Goal: Task Accomplishment & Management: Manage account settings

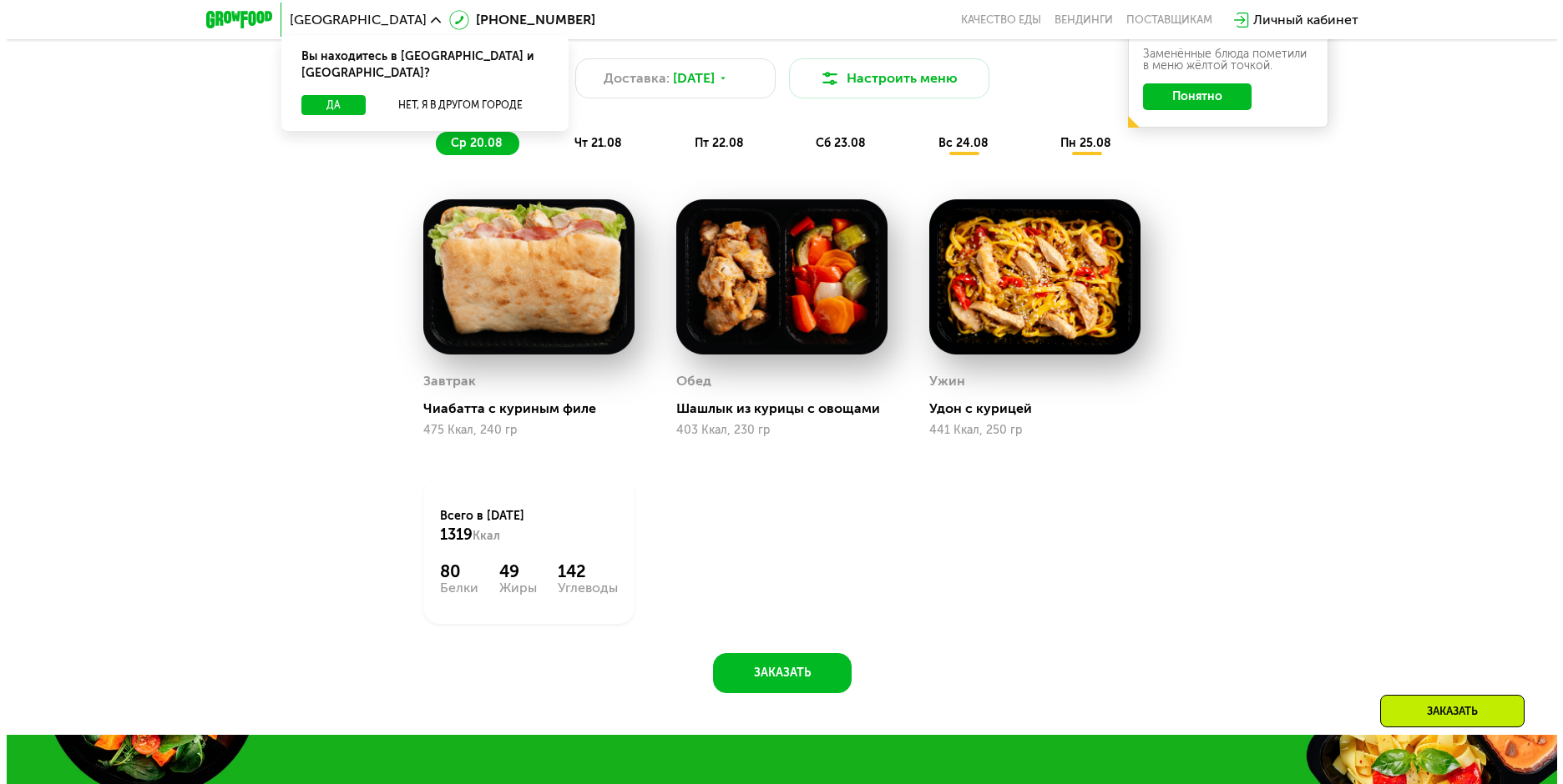
scroll to position [1001, 0]
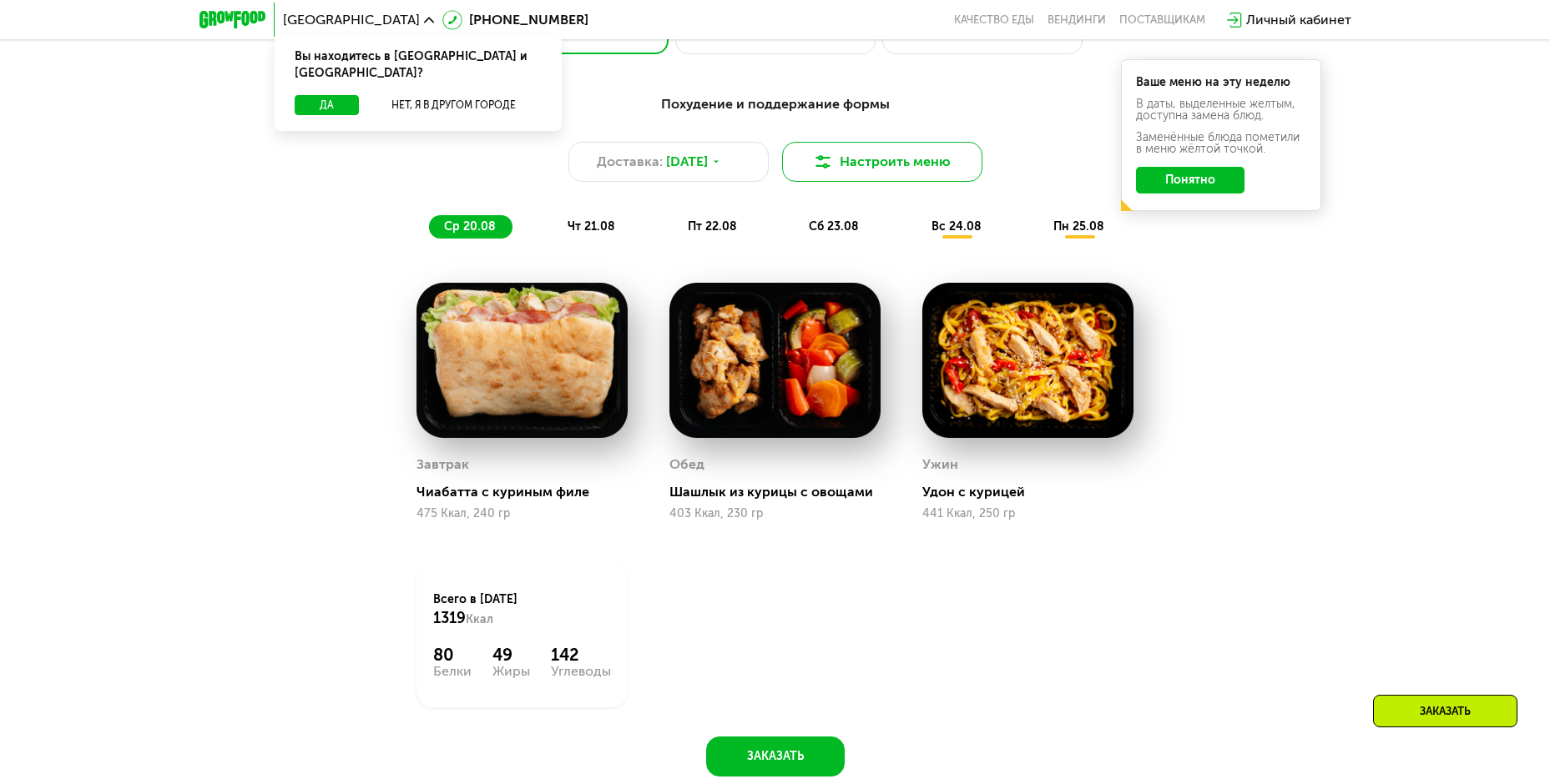
click at [897, 166] on button "Настроить меню" at bounding box center [882, 161] width 201 height 40
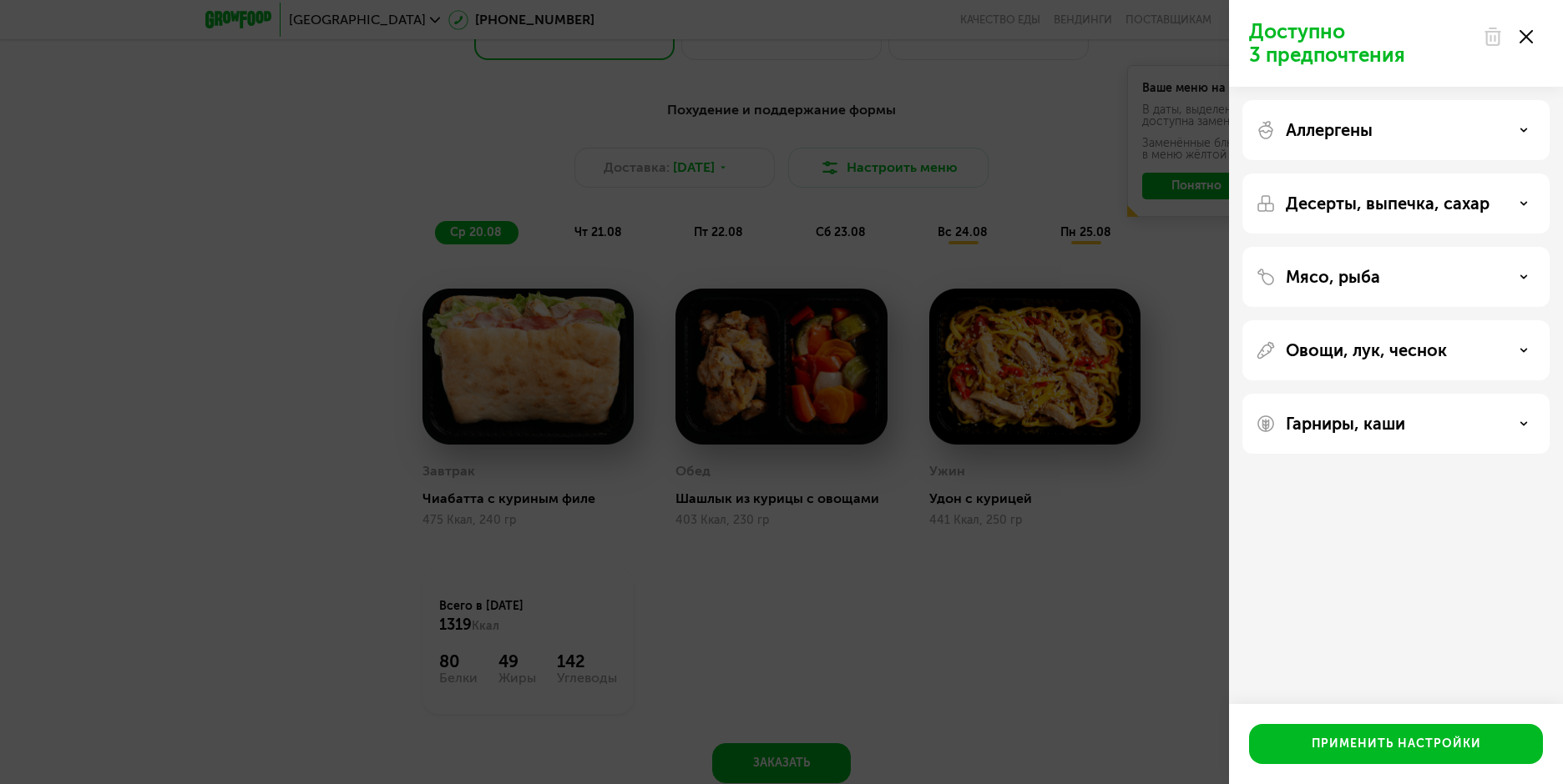
click at [1528, 130] on div "Аллергены" at bounding box center [1395, 130] width 280 height 20
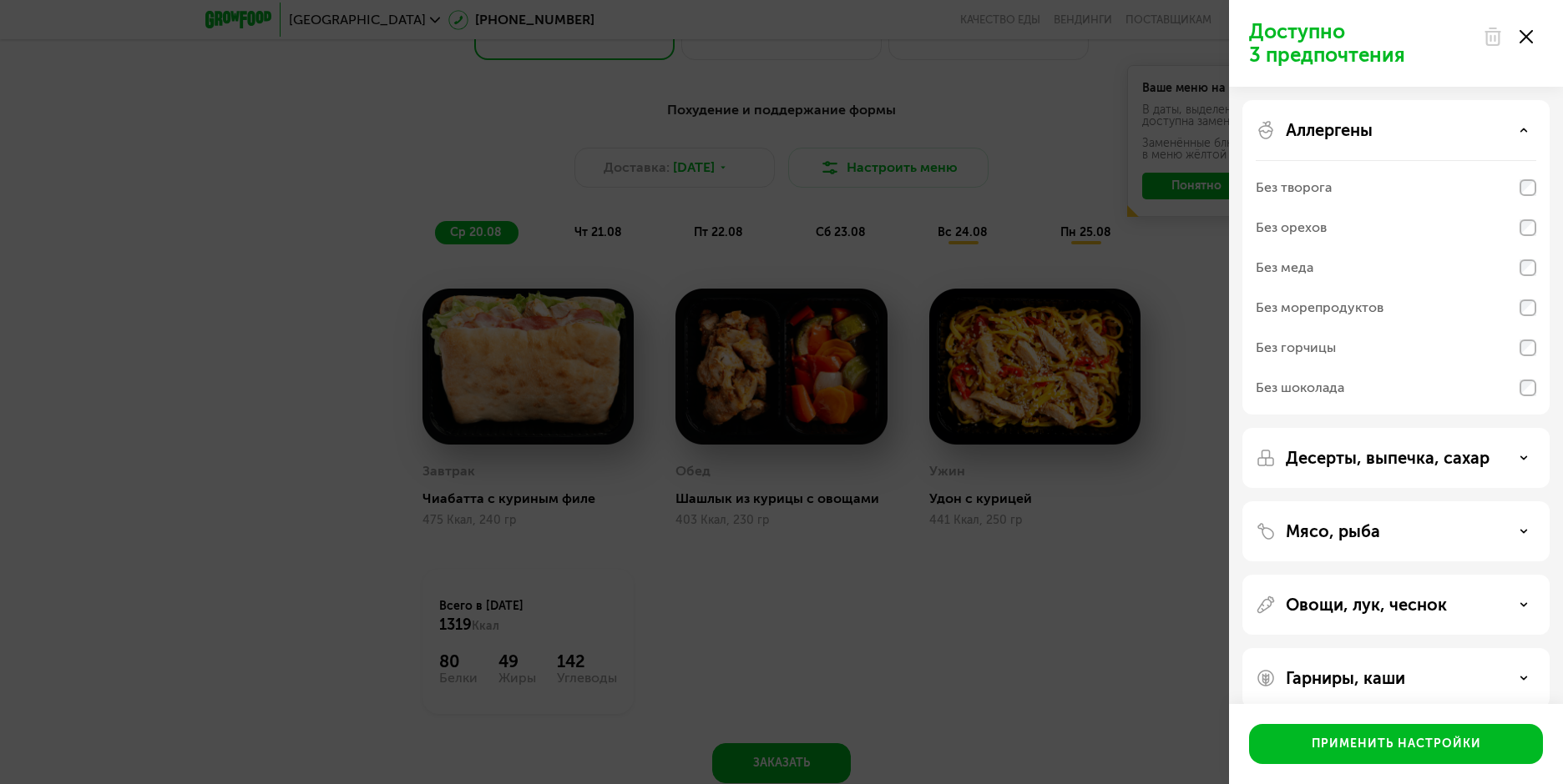
click at [1528, 130] on div "Аллергены" at bounding box center [1395, 130] width 280 height 20
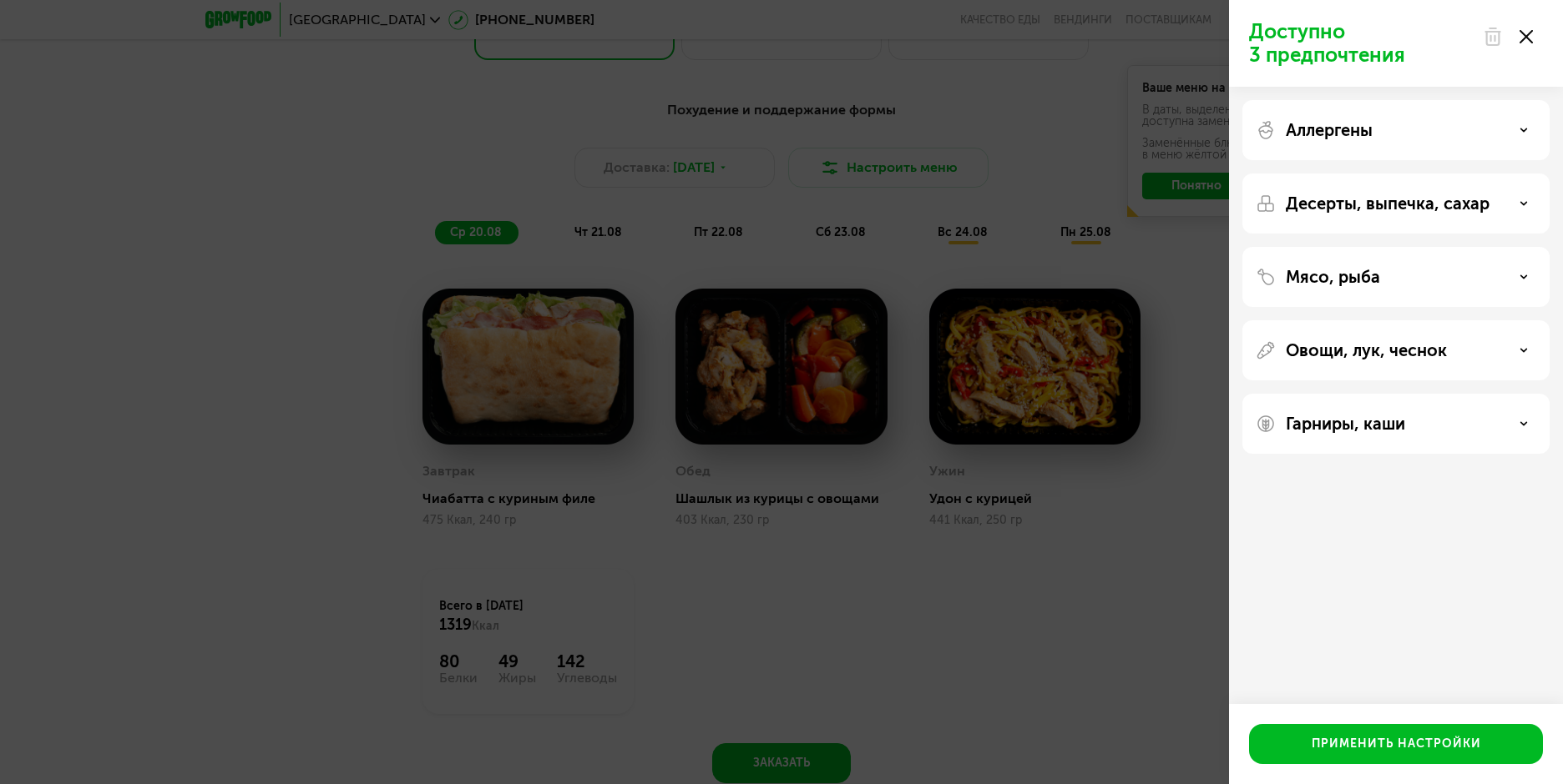
click at [1528, 271] on div "Мясо, рыба" at bounding box center [1395, 277] width 280 height 20
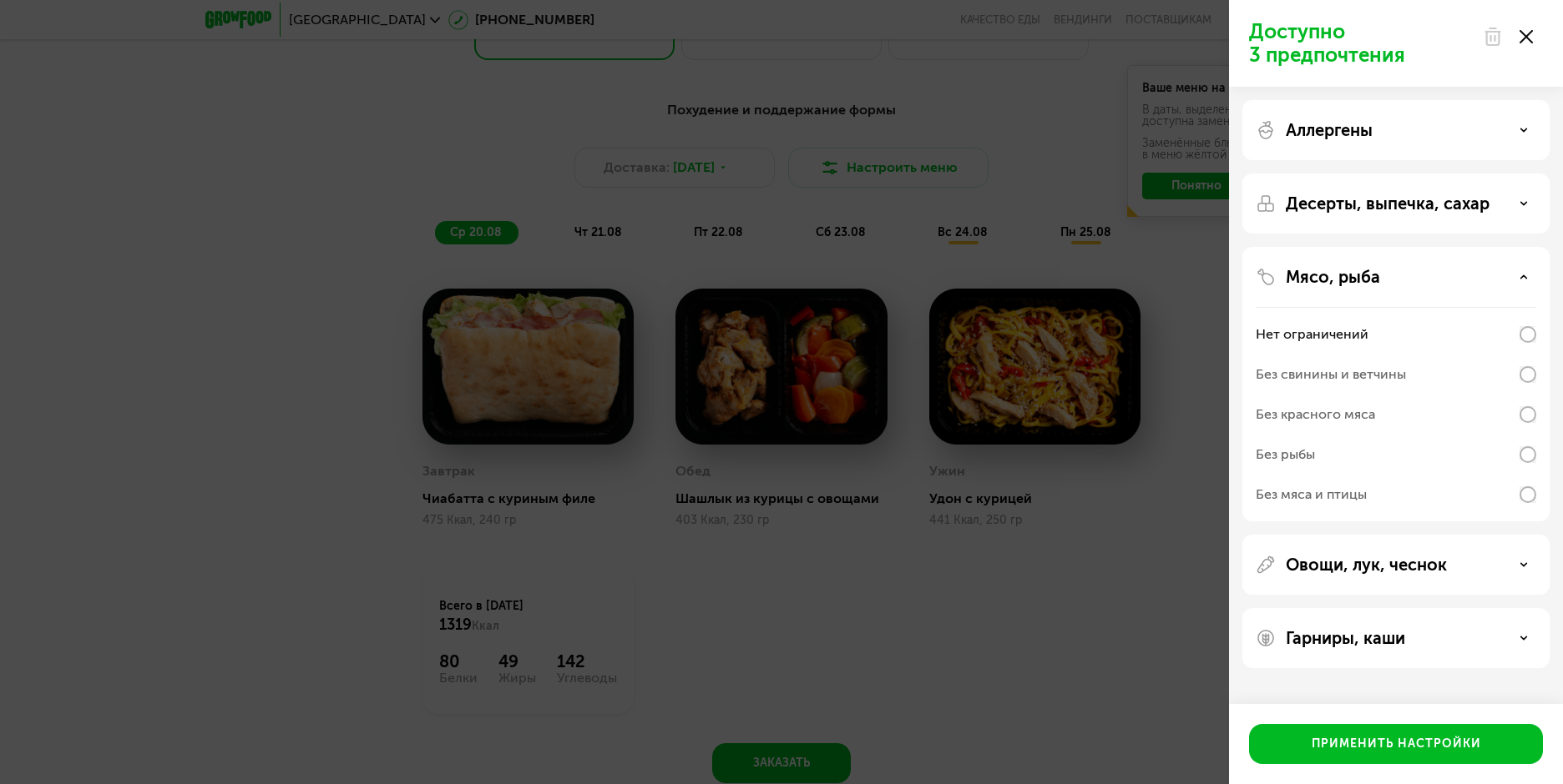
click at [1528, 271] on div "Мясо, рыба" at bounding box center [1395, 277] width 280 height 20
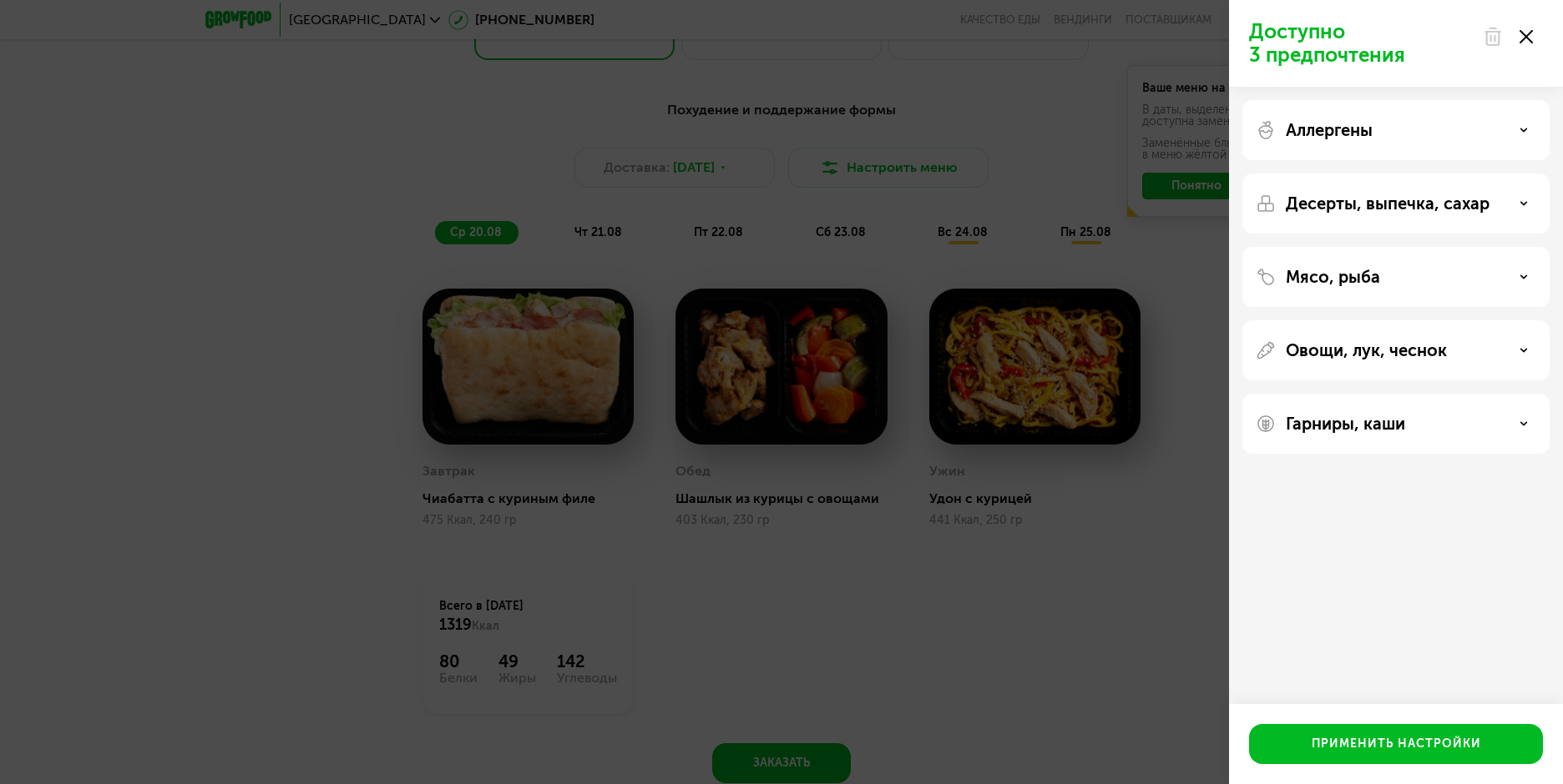
click at [1528, 205] on div "Десерты, выпечка, сахар" at bounding box center [1395, 204] width 280 height 20
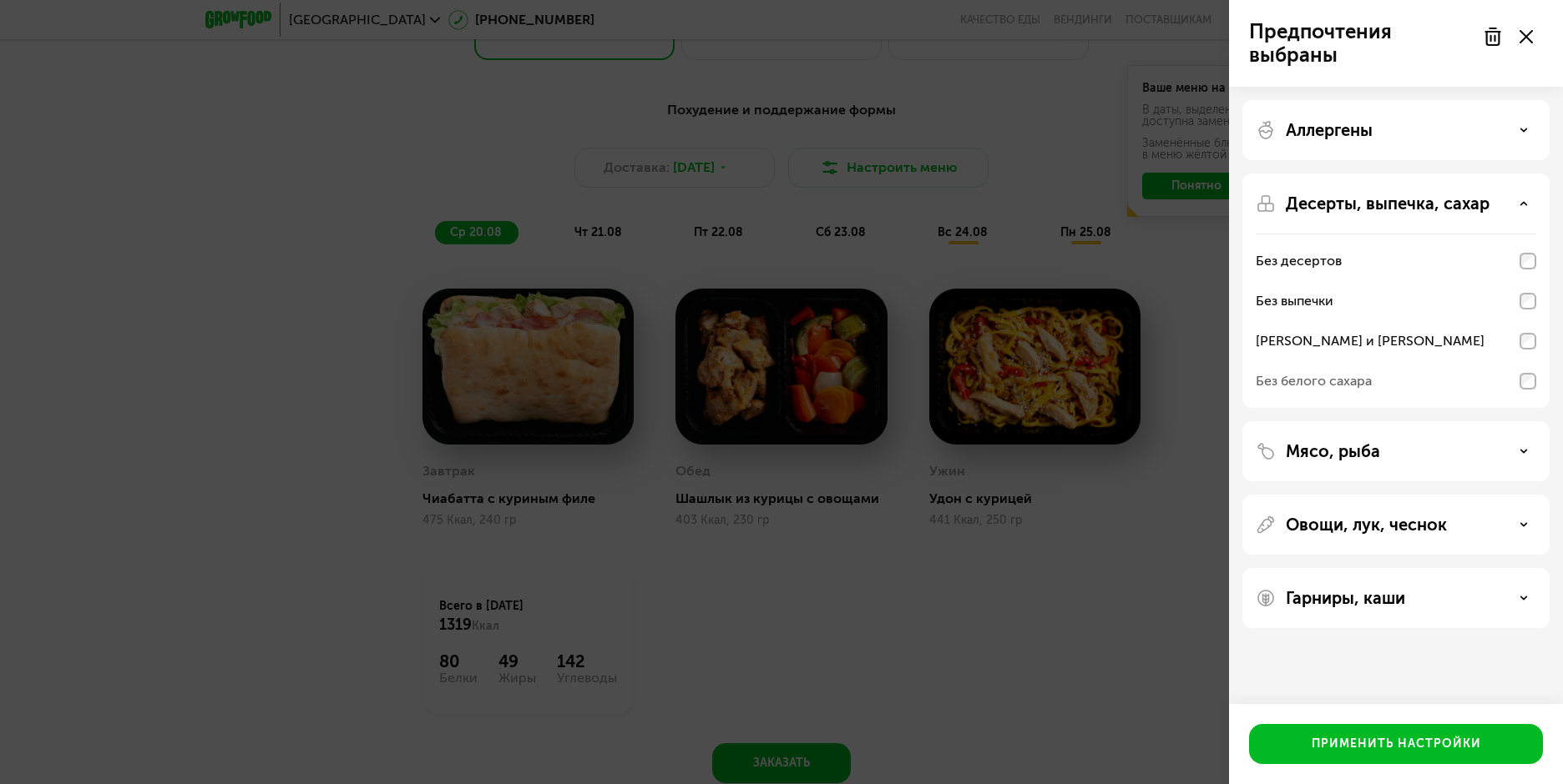
click at [1510, 598] on div "Гарниры, каши" at bounding box center [1395, 598] width 280 height 20
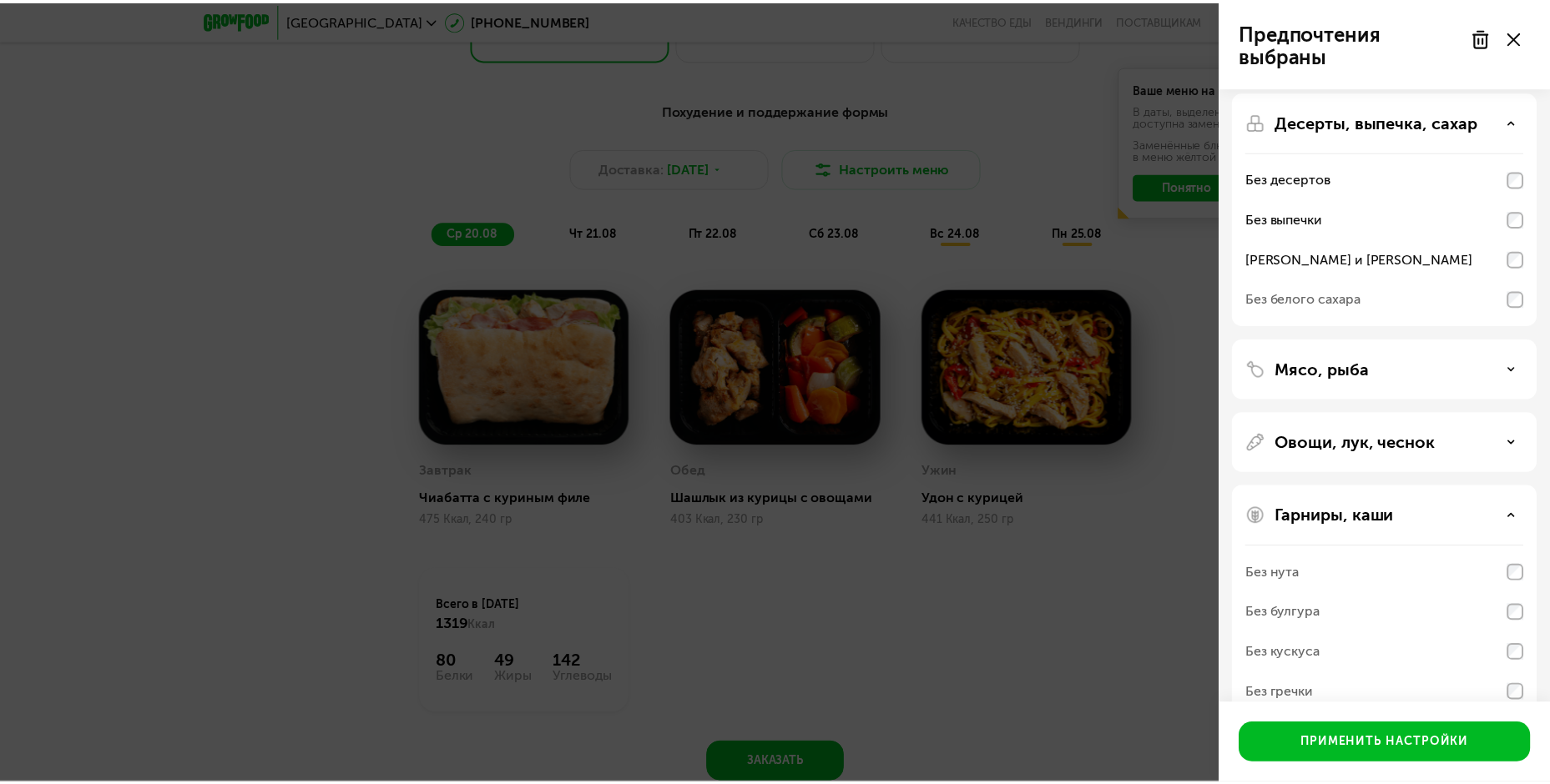
scroll to position [155, 0]
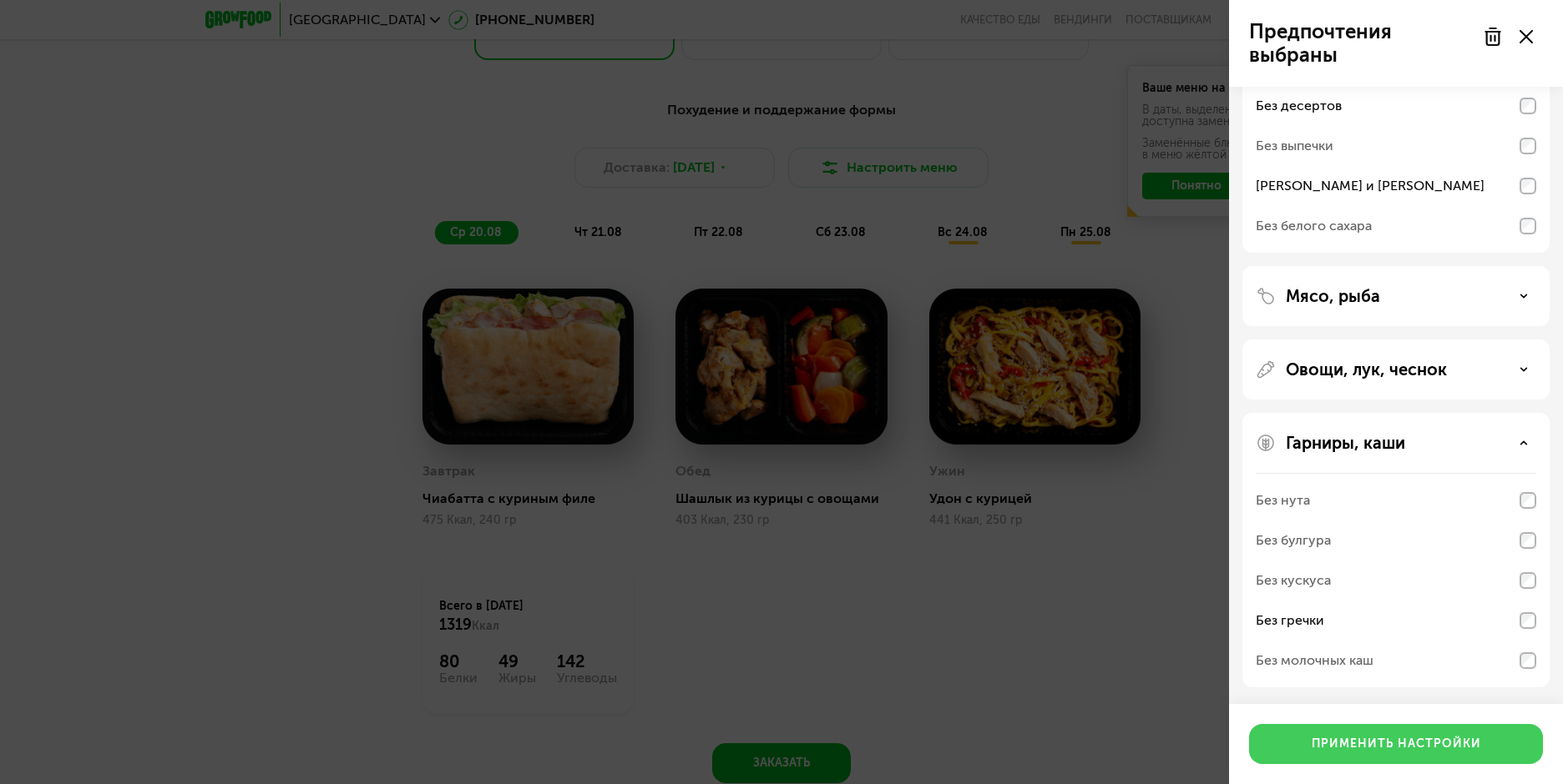
click at [1384, 748] on div "Применить настройки" at bounding box center [1396, 744] width 170 height 16
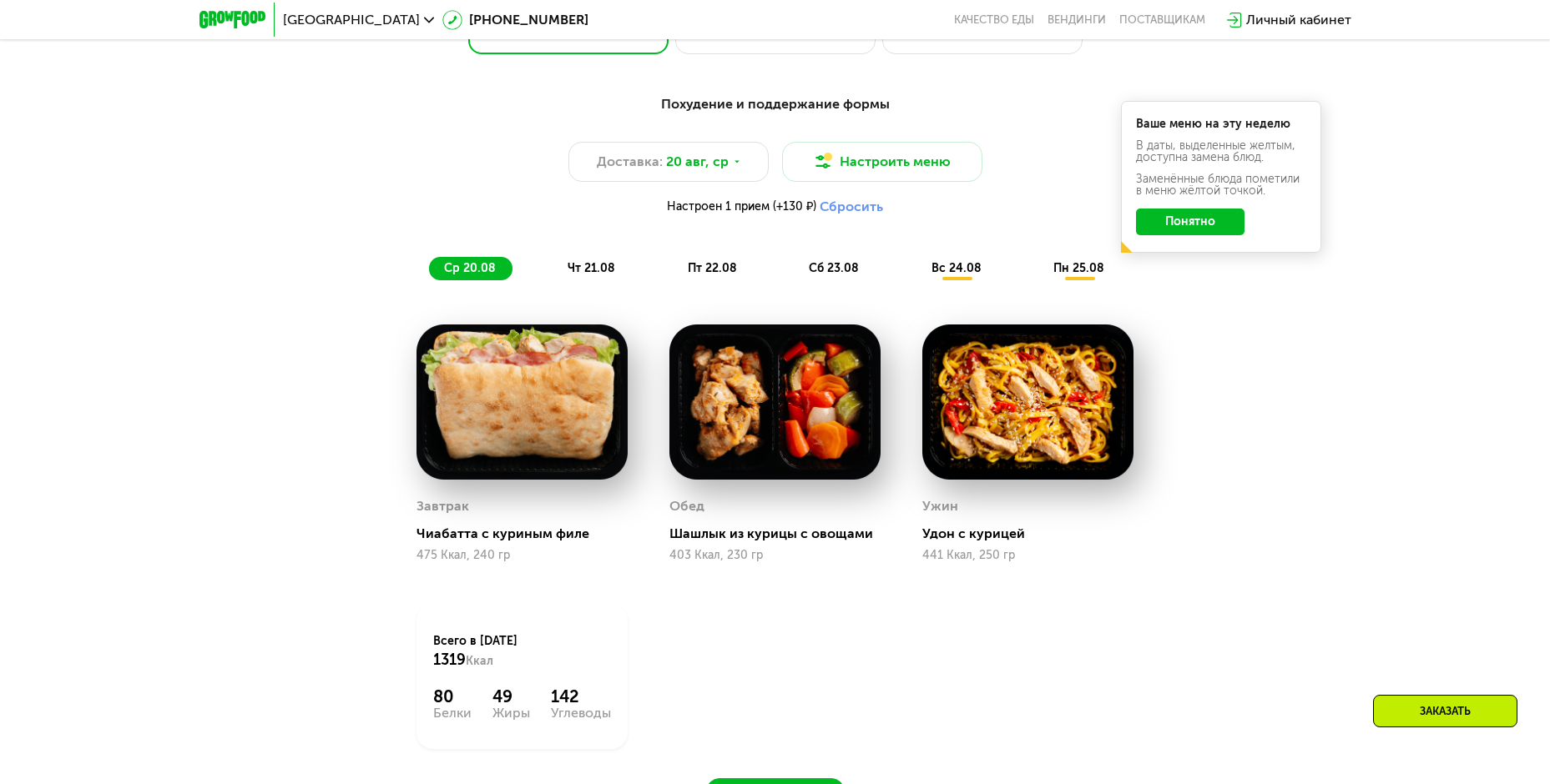
click at [589, 269] on span "чт 21.08" at bounding box center [591, 268] width 47 height 15
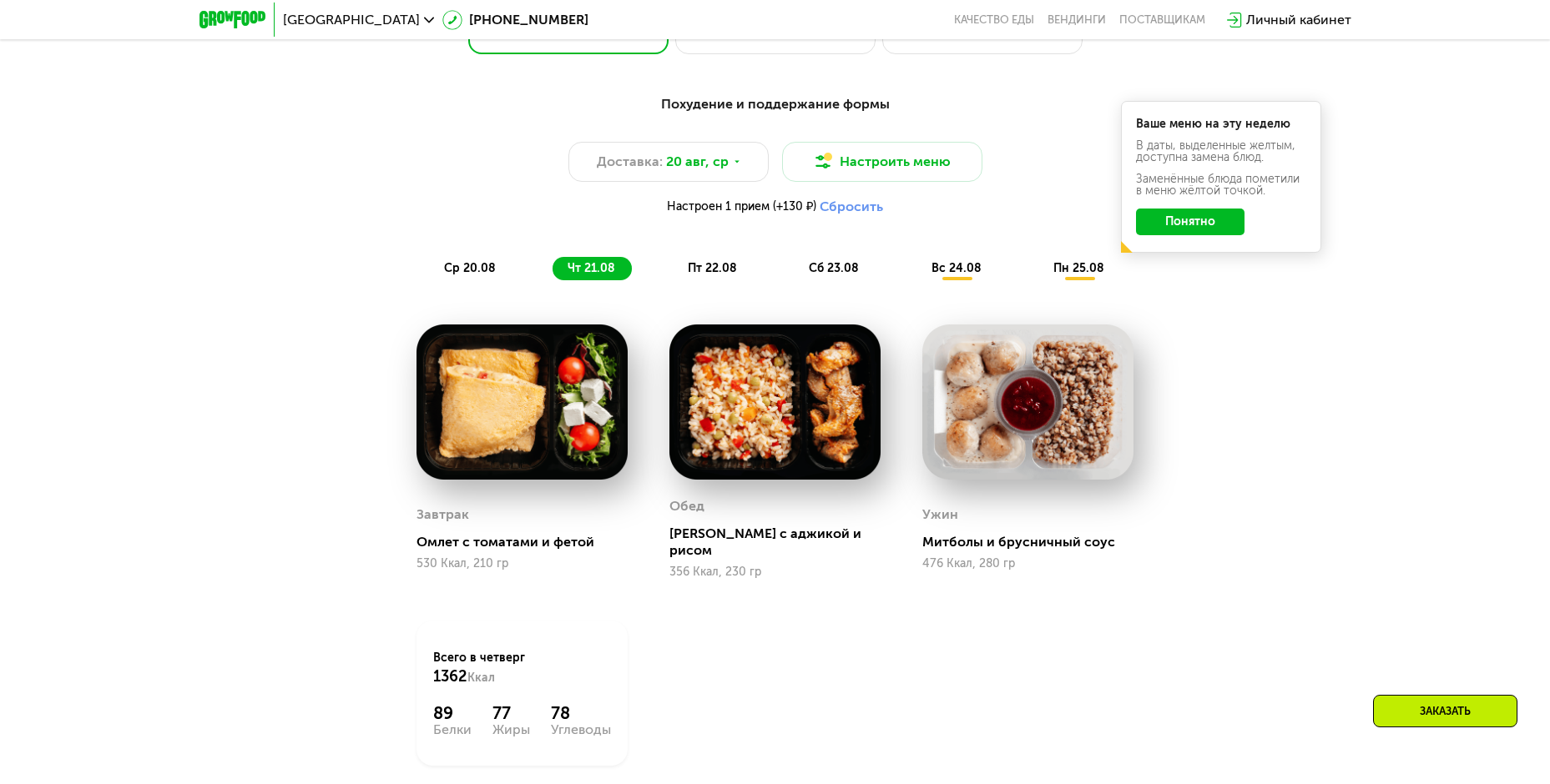
click at [718, 274] on span "пт 22.08" at bounding box center [712, 268] width 49 height 15
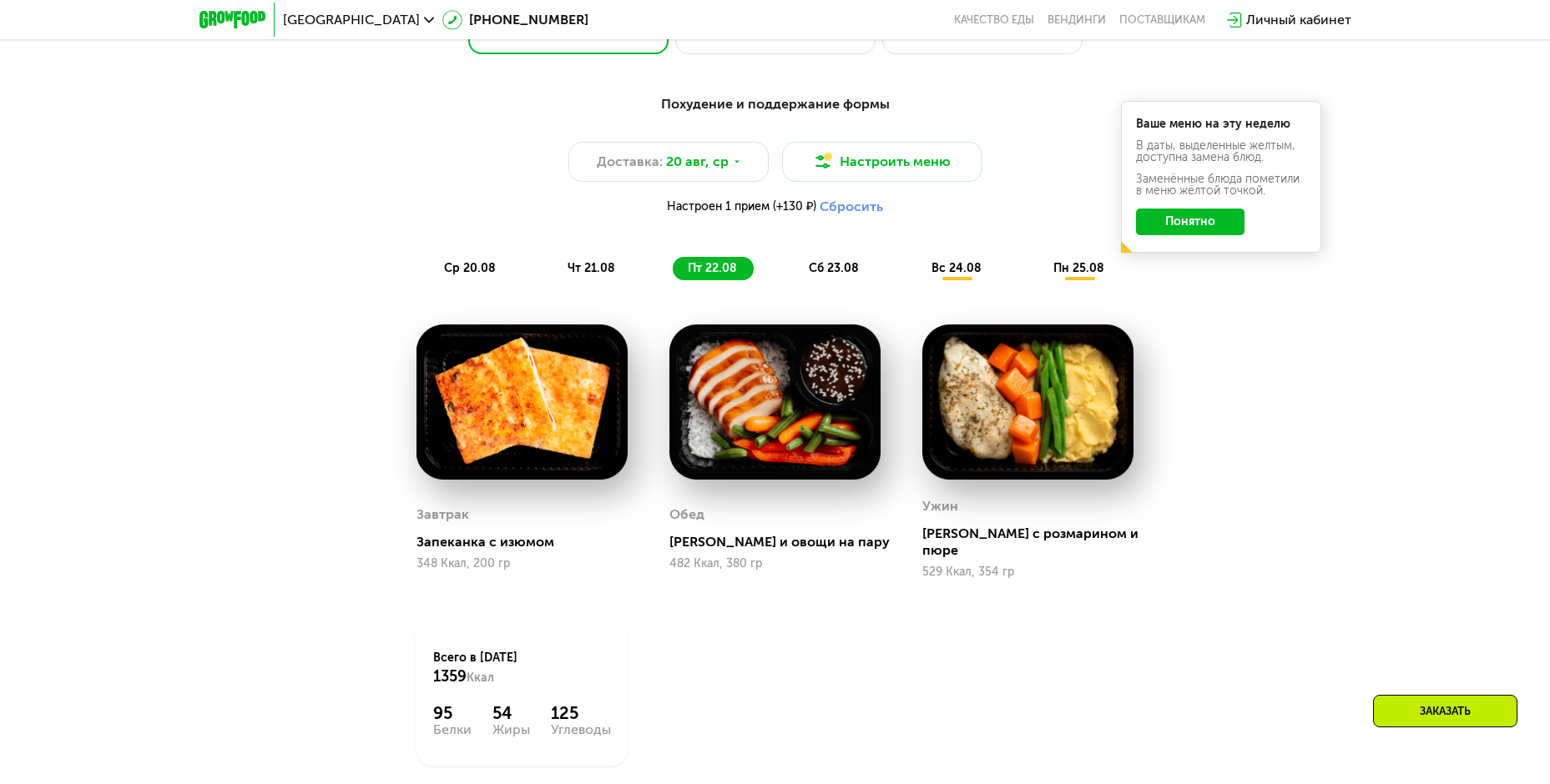
click at [828, 275] on span "сб 23.08" at bounding box center [834, 268] width 50 height 15
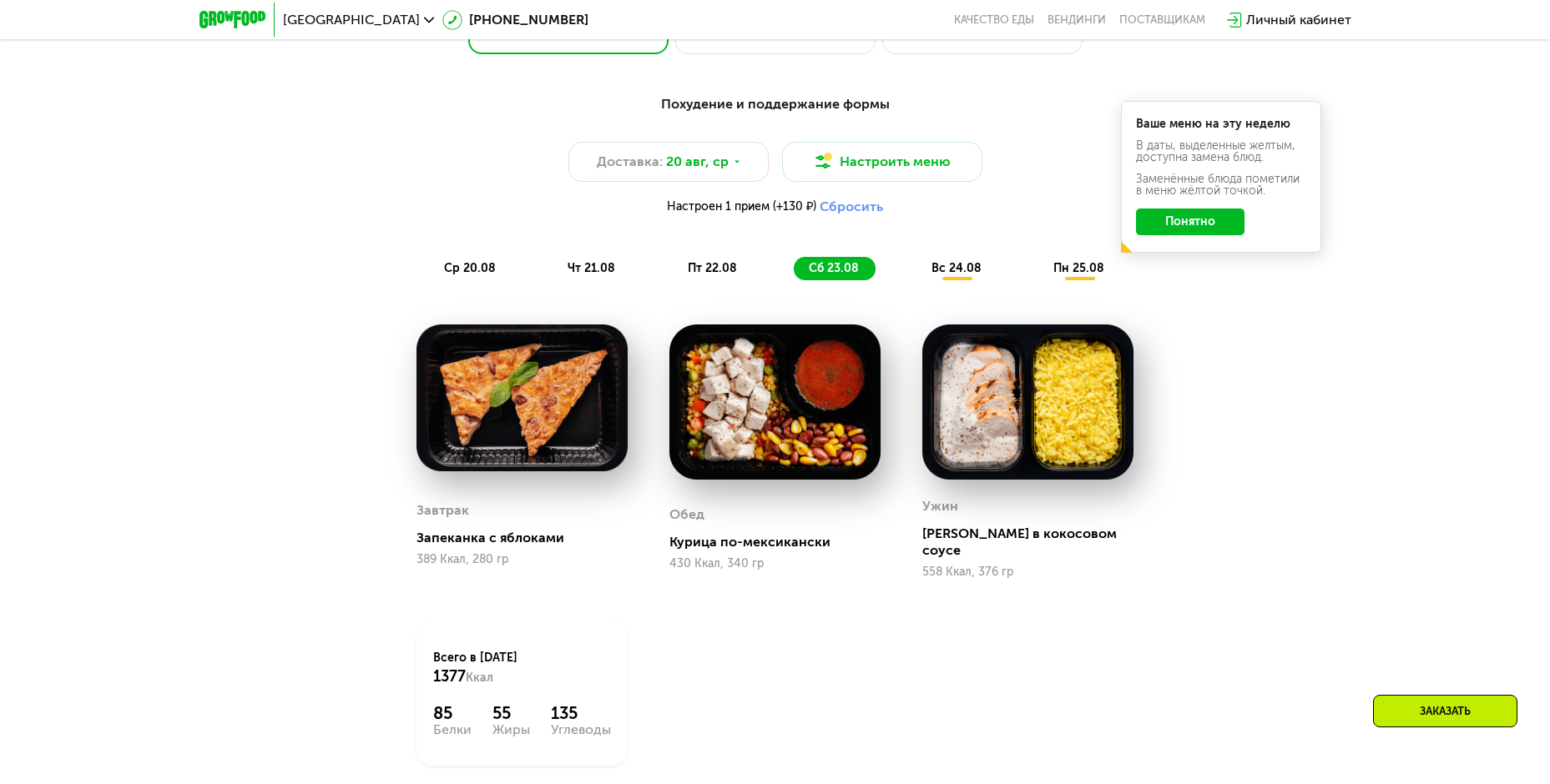
click at [956, 275] on span "вс 24.08" at bounding box center [957, 268] width 50 height 15
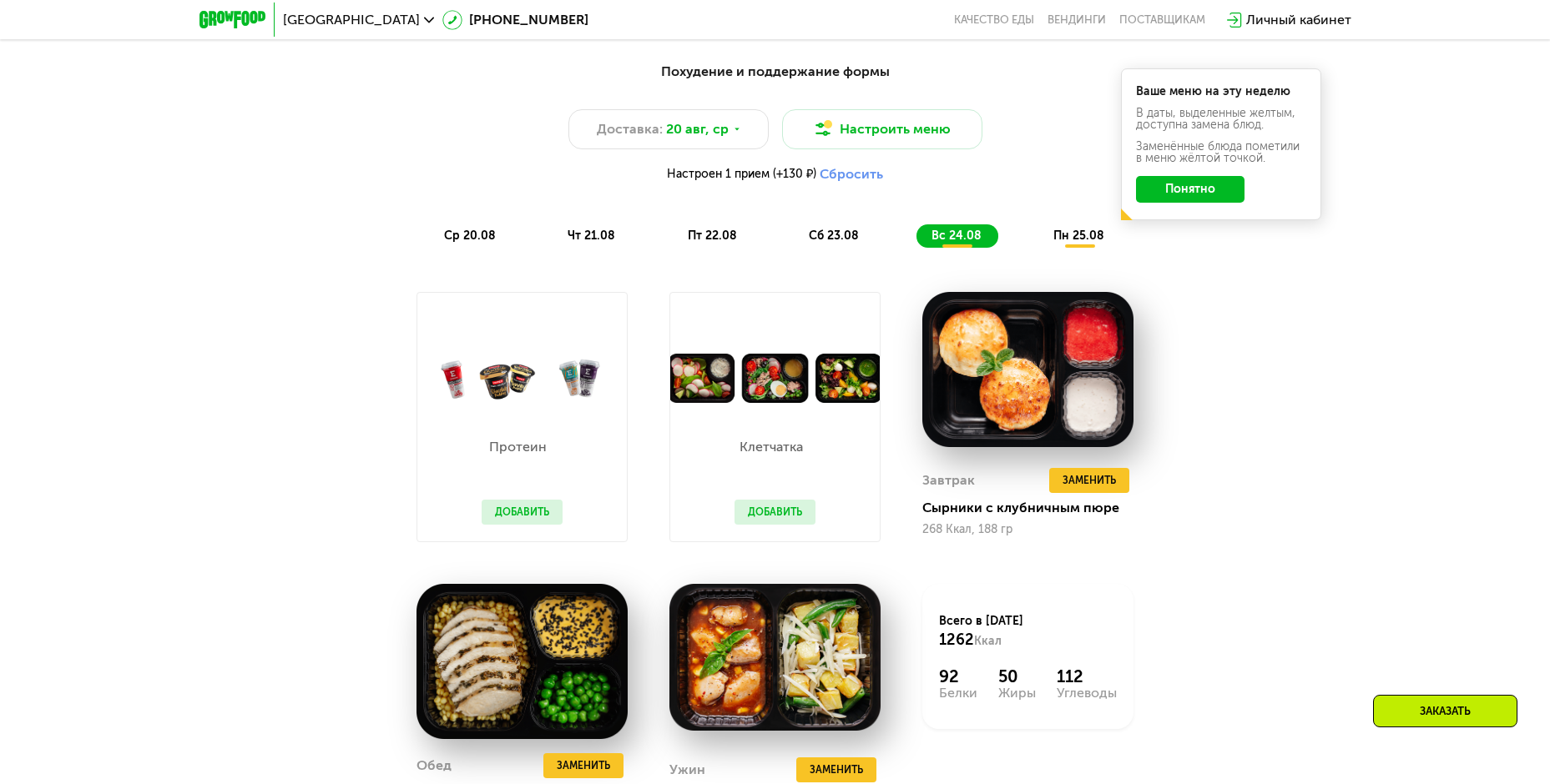
scroll to position [1001, 0]
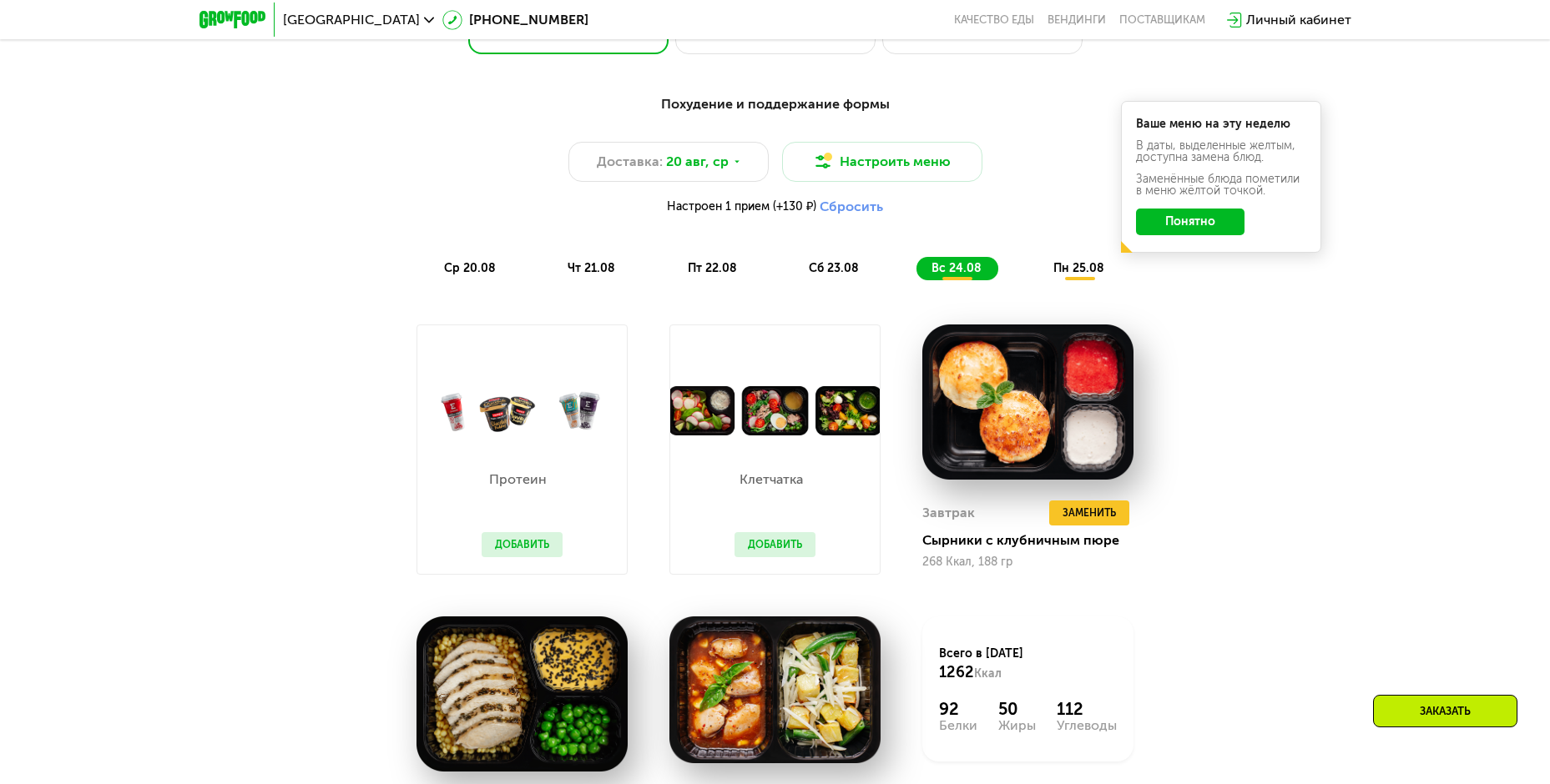
click at [1089, 273] on span "пн 25.08" at bounding box center [1079, 268] width 51 height 15
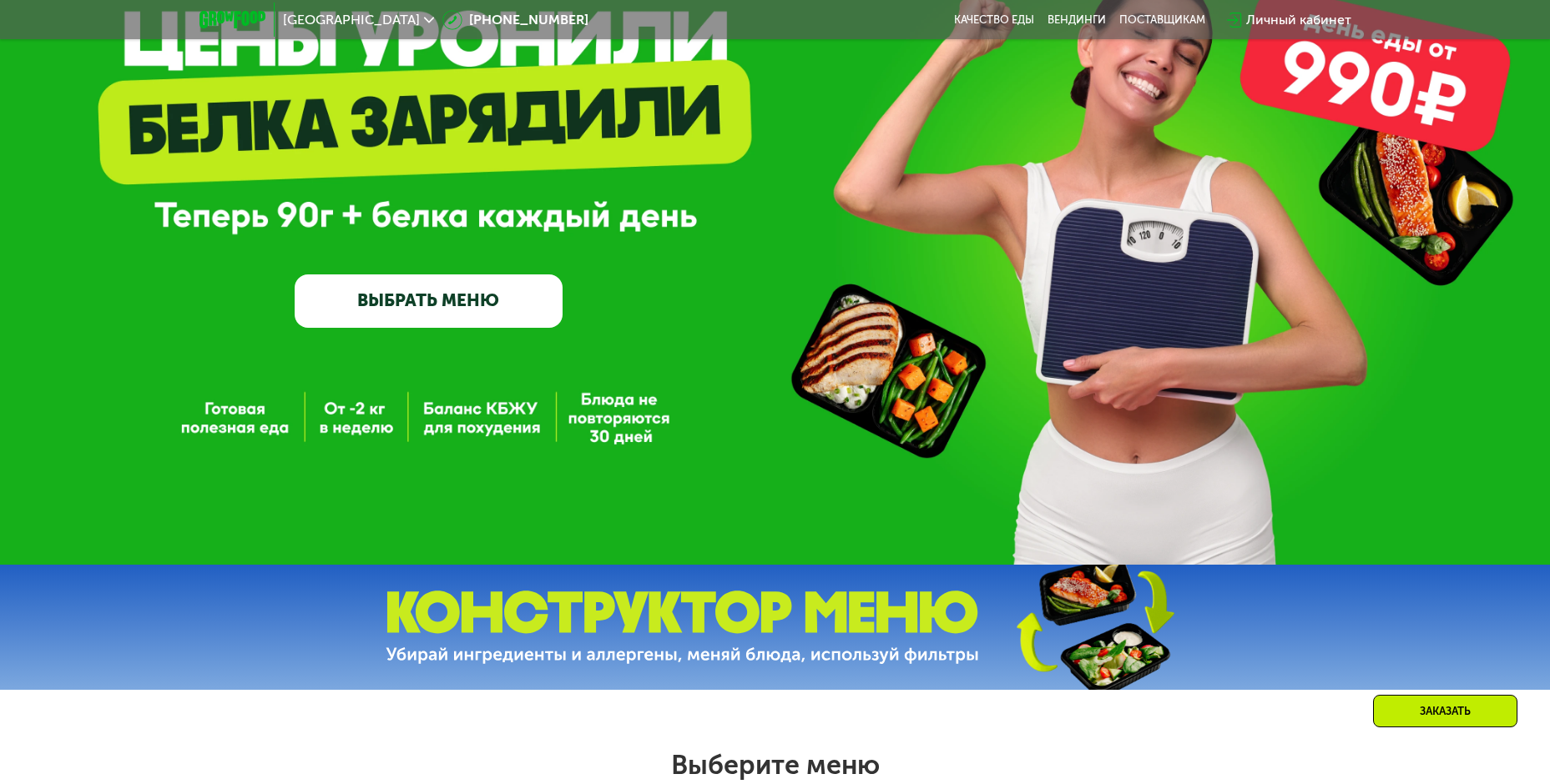
scroll to position [0, 0]
